Goal: Find specific page/section: Find specific page/section

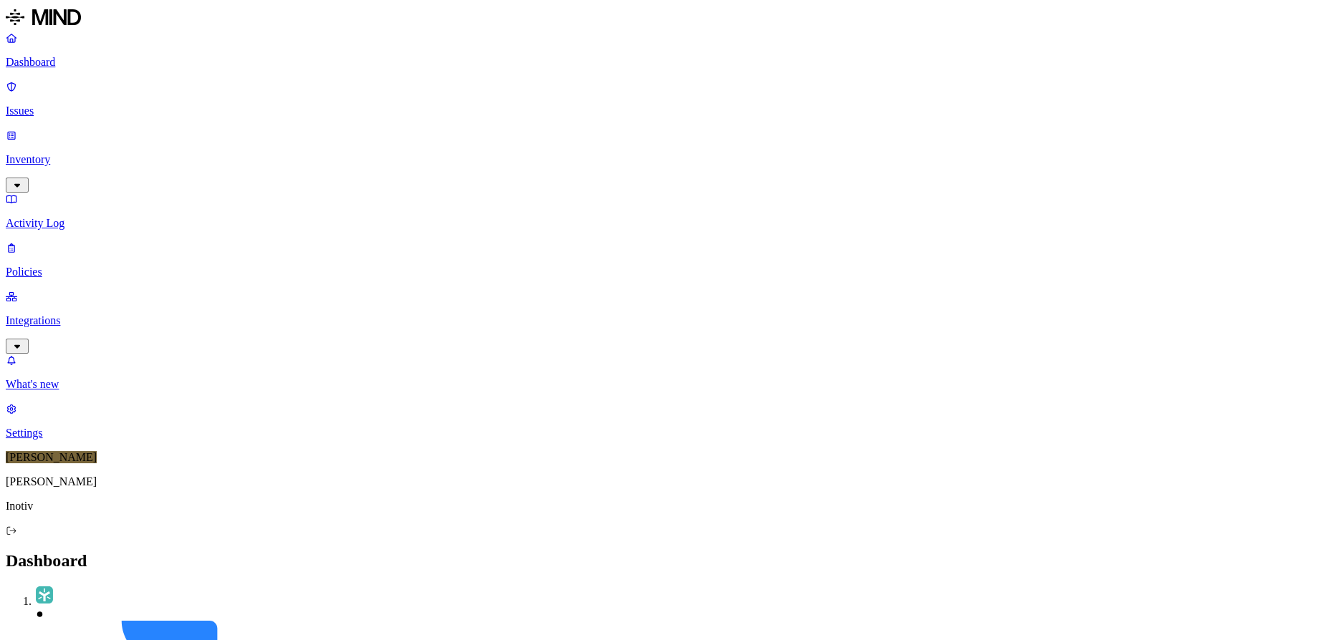
click at [61, 105] on p "Issues" at bounding box center [667, 111] width 1322 height 13
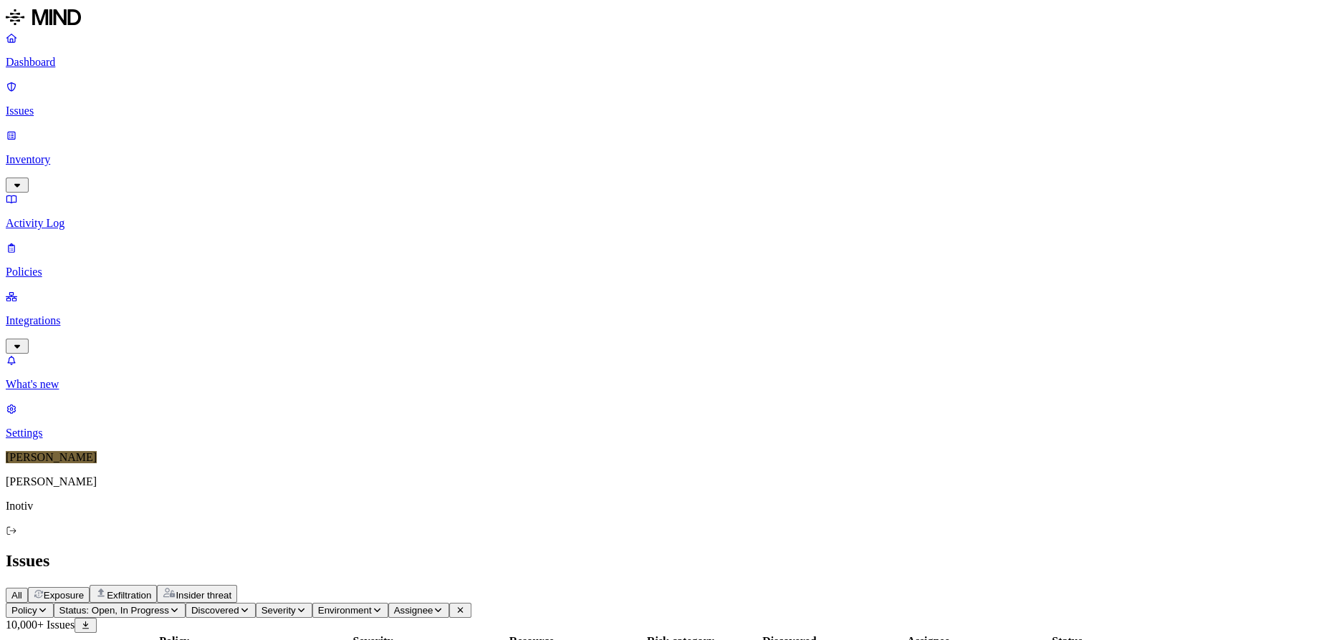
click at [70, 266] on p "Policies" at bounding box center [667, 272] width 1322 height 13
